Goal: Book appointment/travel/reservation

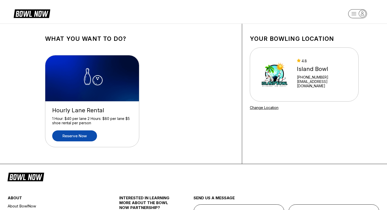
click at [83, 137] on link "Reserve now" at bounding box center [74, 136] width 45 height 11
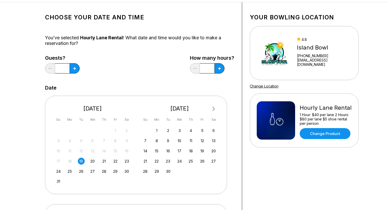
scroll to position [22, 0]
click at [74, 69] on icon at bounding box center [74, 68] width 3 height 3
click at [82, 161] on div "19" at bounding box center [81, 161] width 7 height 7
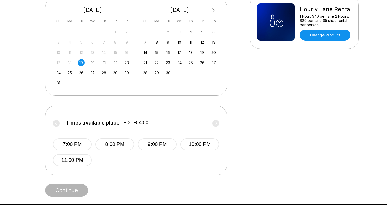
scroll to position [120, 0]
click at [93, 63] on div "20" at bounding box center [92, 62] width 7 height 7
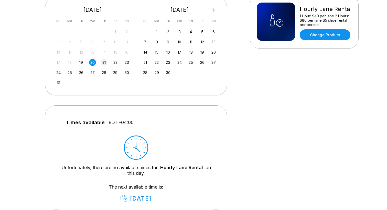
click at [105, 63] on div "21" at bounding box center [103, 62] width 7 height 7
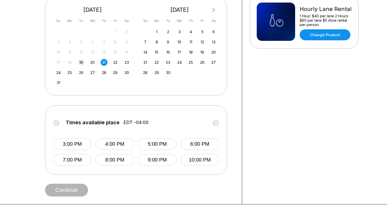
click at [83, 63] on div "19" at bounding box center [81, 62] width 7 height 7
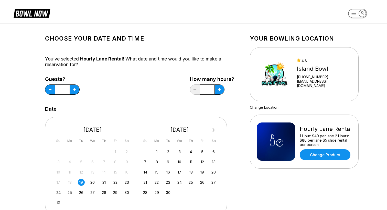
scroll to position [0, 0]
click at [49, 92] on button at bounding box center [50, 90] width 10 height 10
type input "*"
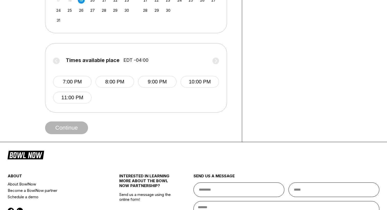
scroll to position [184, 0]
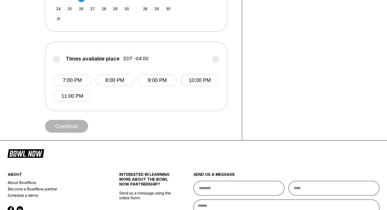
click at [126, 132] on div "Continue" at bounding box center [139, 126] width 189 height 13
click at [69, 126] on span "Continue" at bounding box center [66, 126] width 43 height 5
click at [115, 126] on div "Continue" at bounding box center [139, 126] width 189 height 13
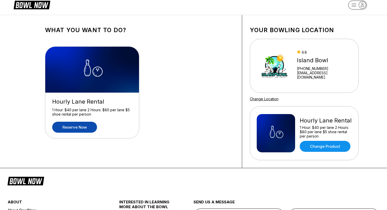
scroll to position [0, 0]
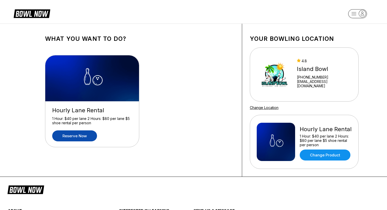
click at [65, 135] on link "Reserve now" at bounding box center [74, 136] width 45 height 11
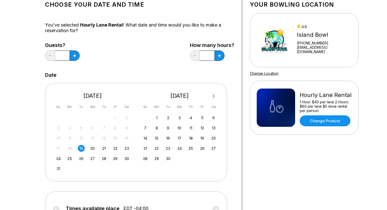
scroll to position [40, 0]
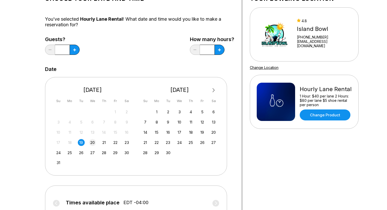
click at [92, 143] on div "20" at bounding box center [92, 142] width 7 height 7
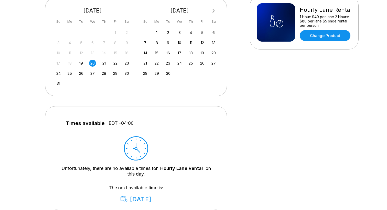
scroll to position [120, 0]
click at [103, 64] on div "21" at bounding box center [103, 63] width 7 height 7
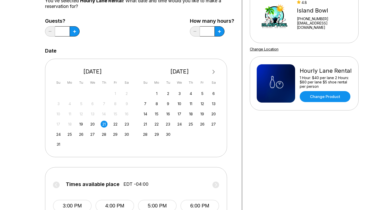
scroll to position [0, 0]
